Goal: Navigation & Orientation: Understand site structure

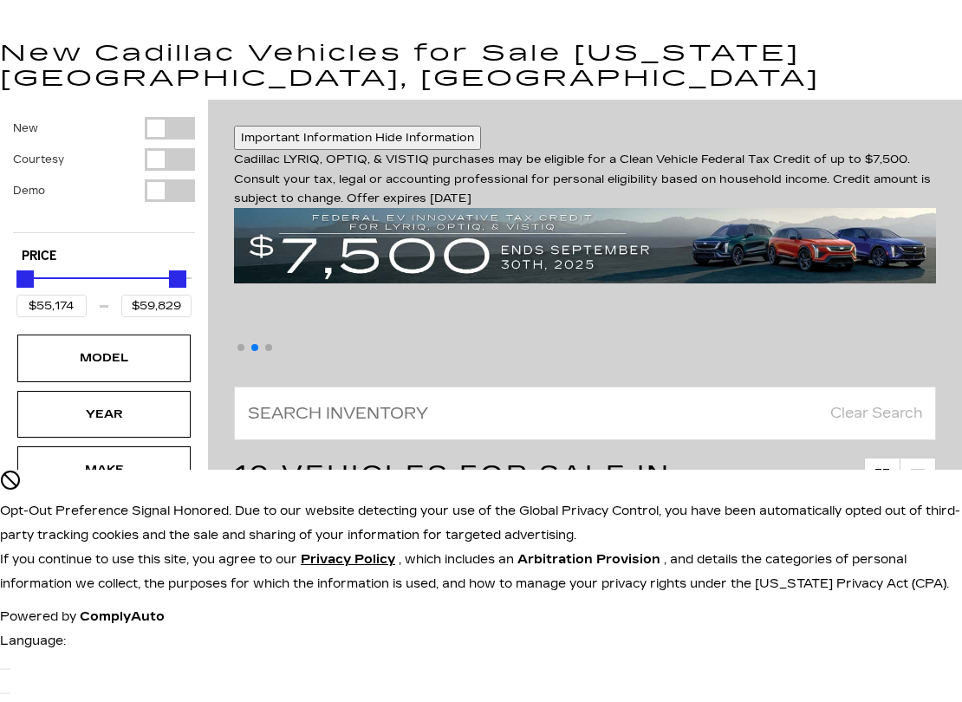
scroll to position [6212, 0]
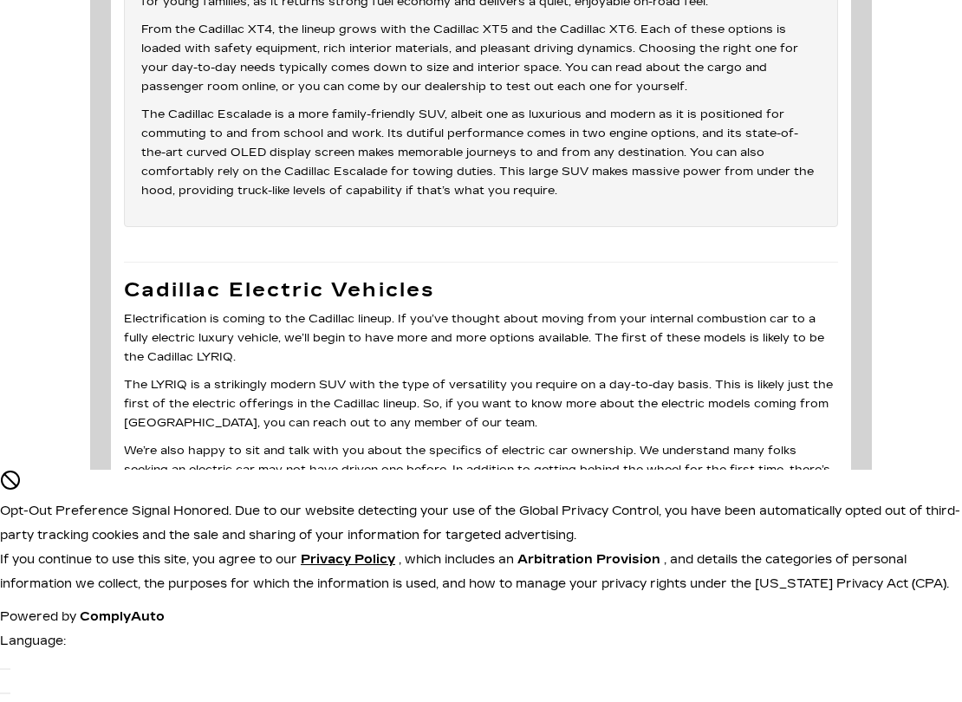
scroll to position [4333, 0]
